Goal: Task Accomplishment & Management: Manage account settings

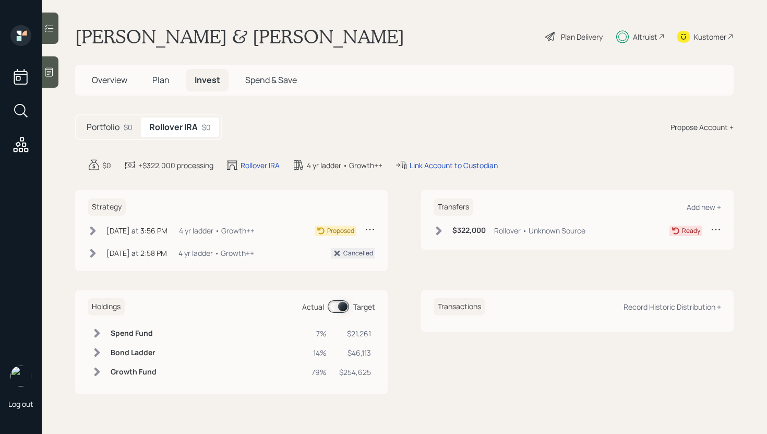
click at [433, 233] on div "Transfers Add new + $322,000 Rollover • Unknown Source Ready" at bounding box center [577, 219] width 313 height 59
click at [438, 232] on icon at bounding box center [439, 230] width 6 height 9
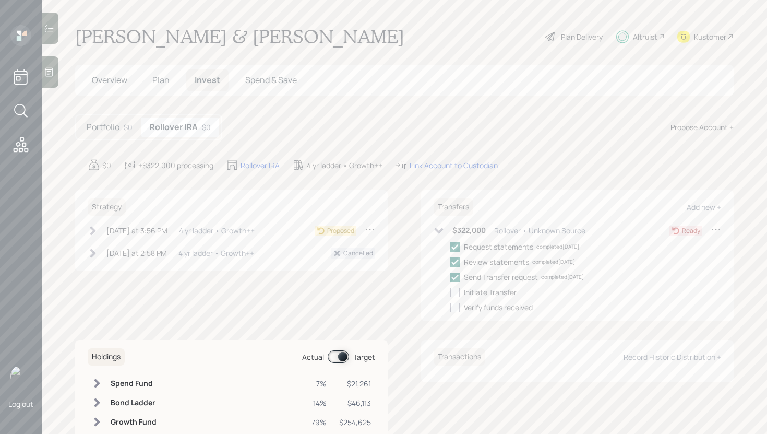
click at [438, 232] on icon at bounding box center [439, 230] width 10 height 10
